Goal: Find specific page/section: Find specific page/section

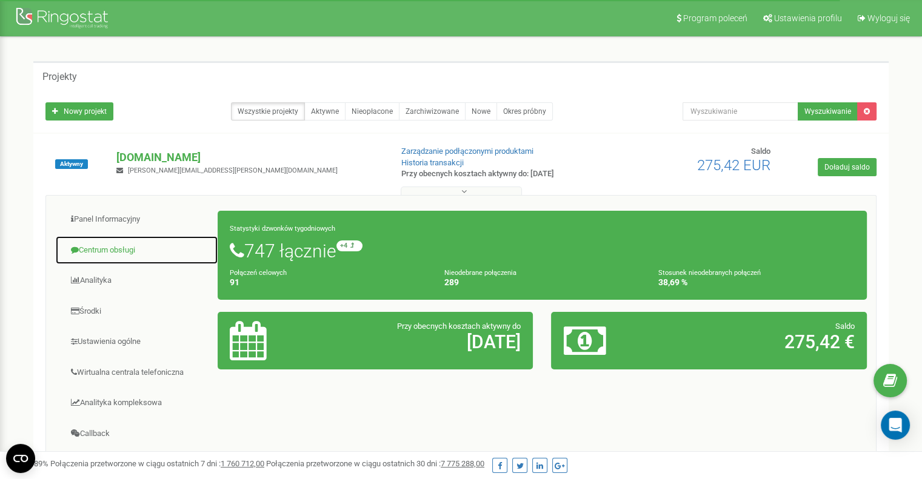
click at [98, 255] on link "Centrum obsługi" at bounding box center [136, 251] width 163 height 30
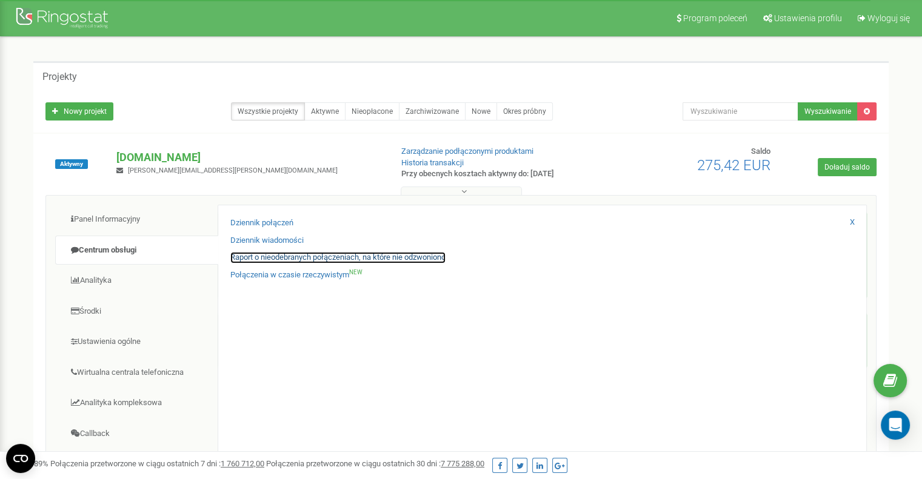
click at [307, 261] on link "Raport o nieodebranych połączeniach, na które nie odzwoniono" at bounding box center [337, 258] width 215 height 12
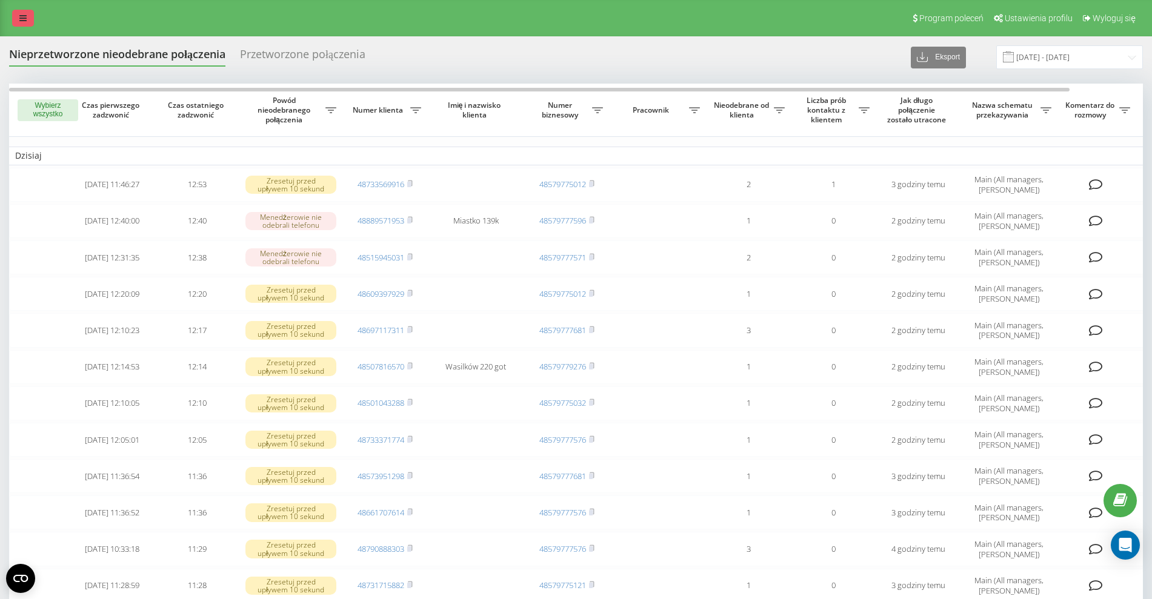
click at [22, 11] on link at bounding box center [23, 18] width 22 height 17
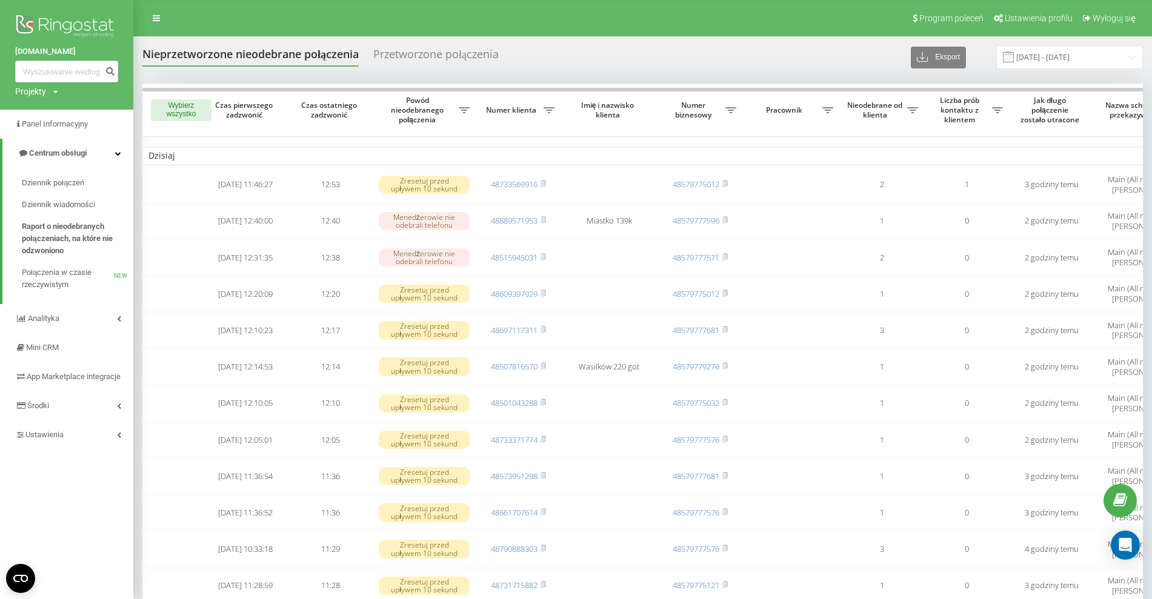
click at [51, 14] on img at bounding box center [66, 27] width 103 height 30
